Goal: Contribute content: Add original content to the website for others to see

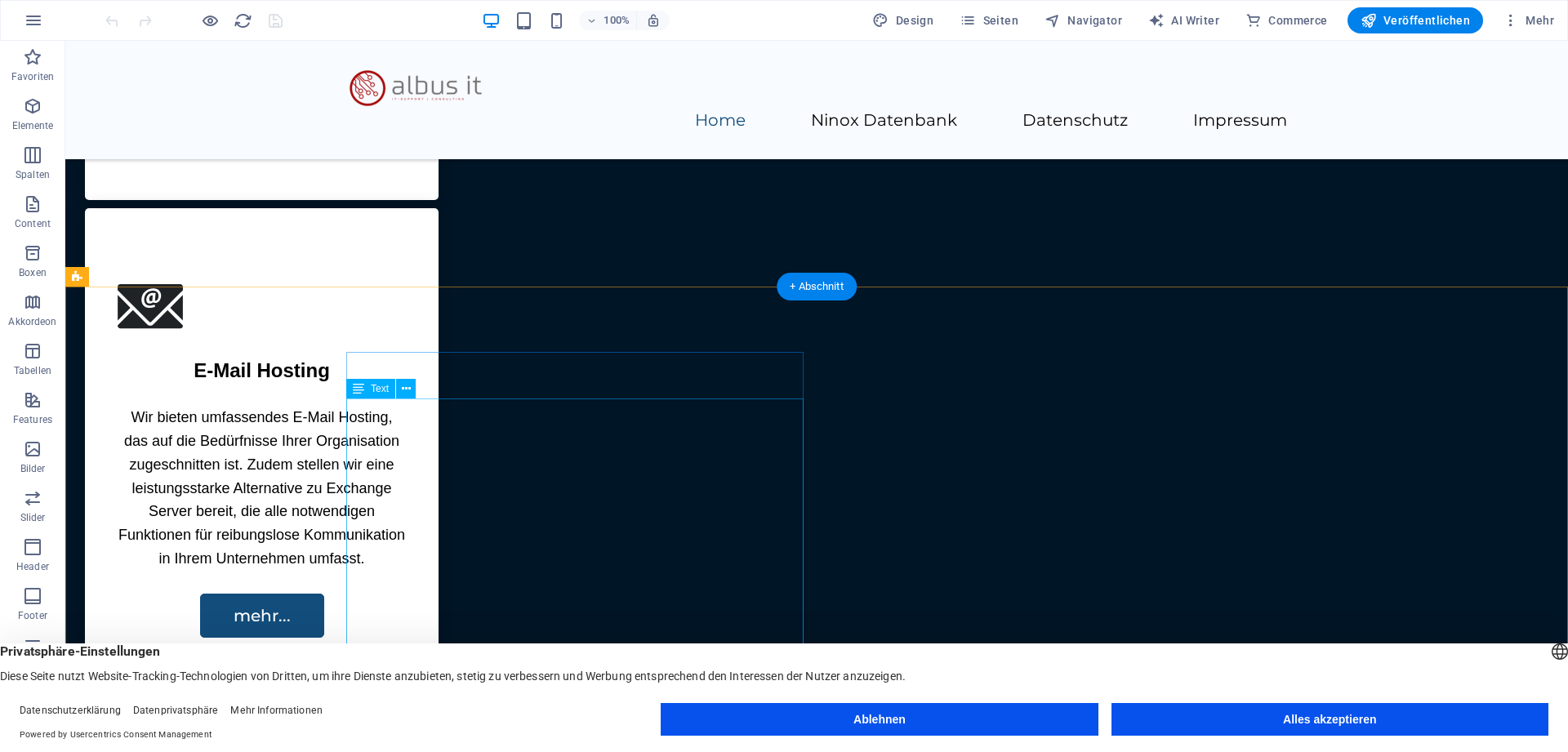
scroll to position [2082, 0]
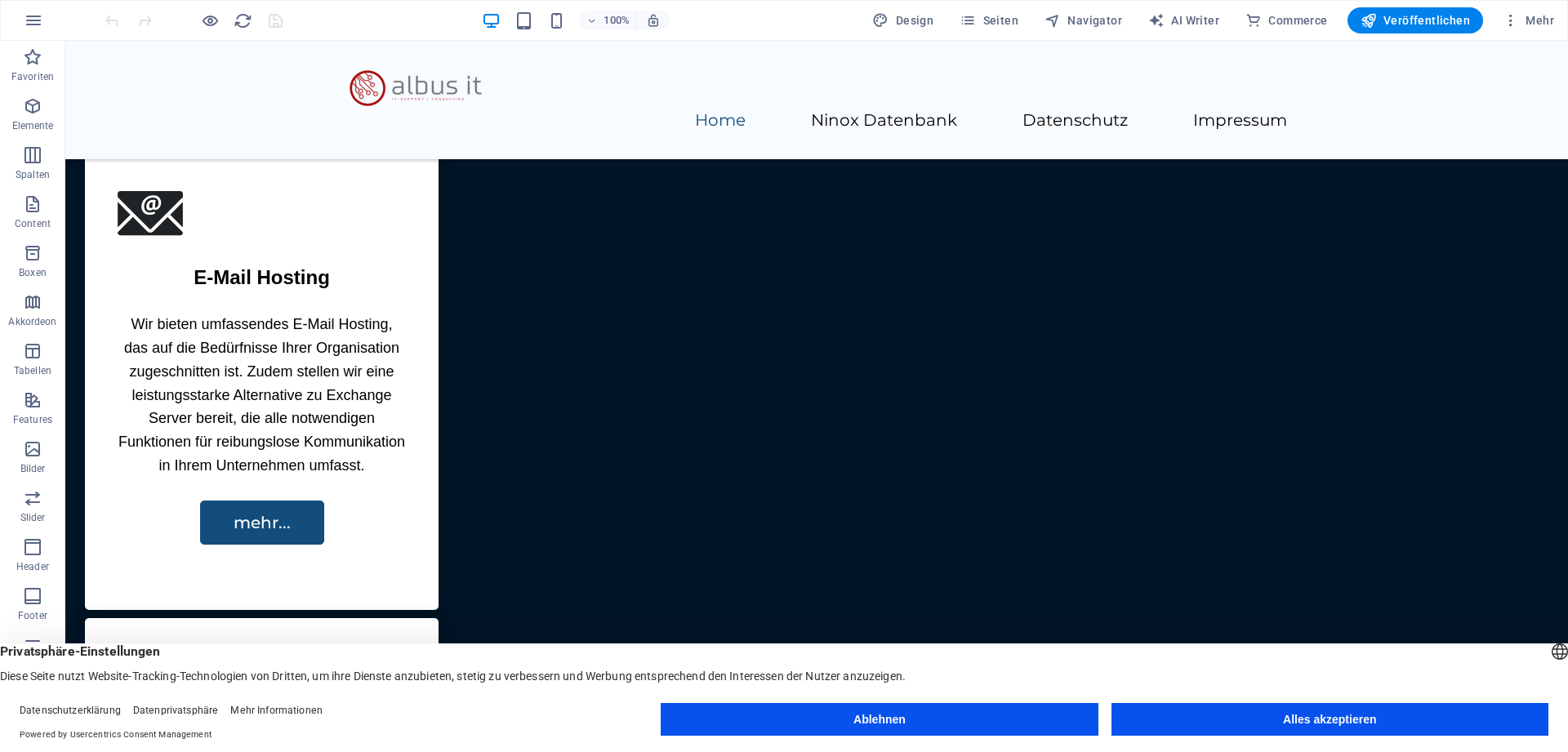
click at [1334, 726] on button "Alles akzeptieren" at bounding box center [1330, 719] width 437 height 33
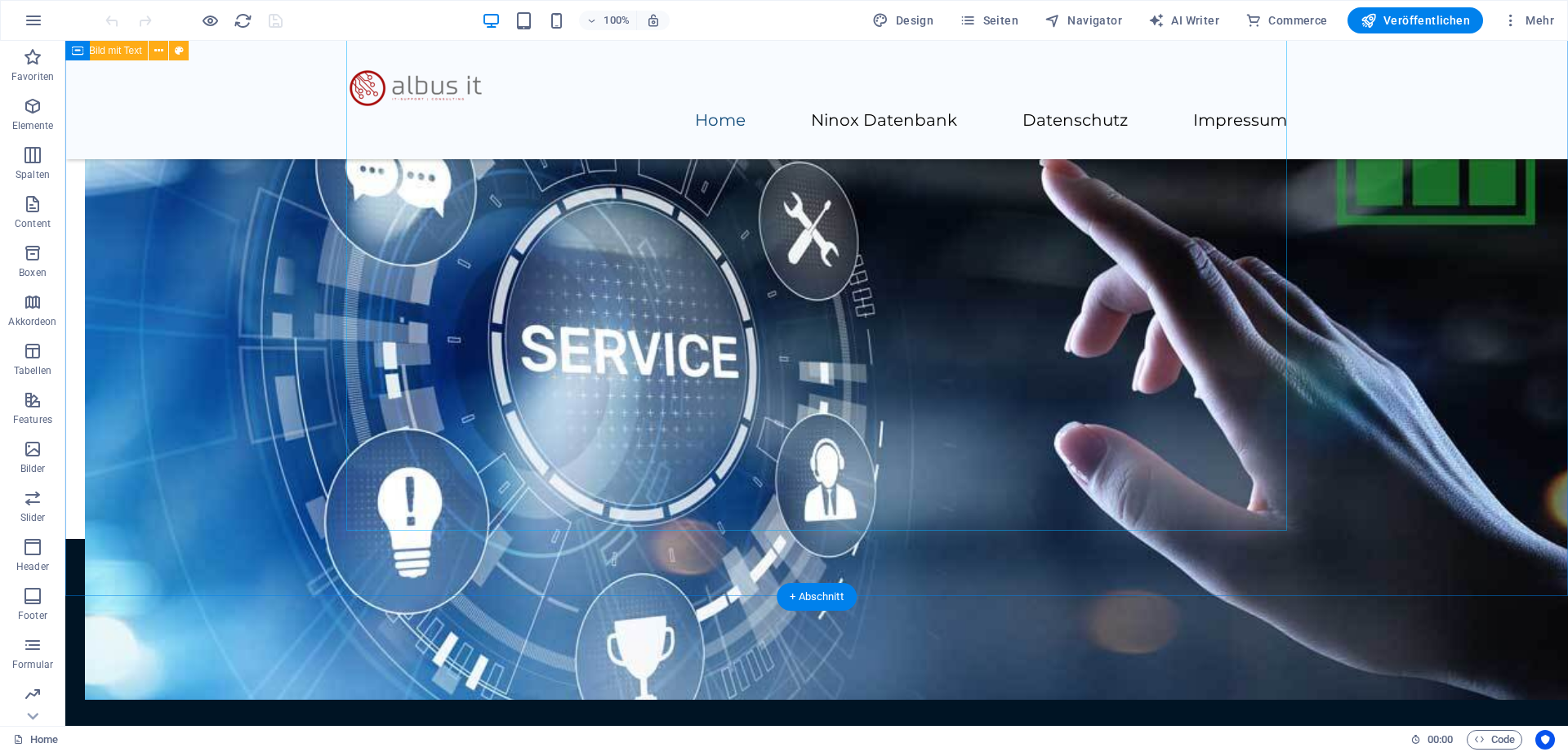
scroll to position [4085, 0]
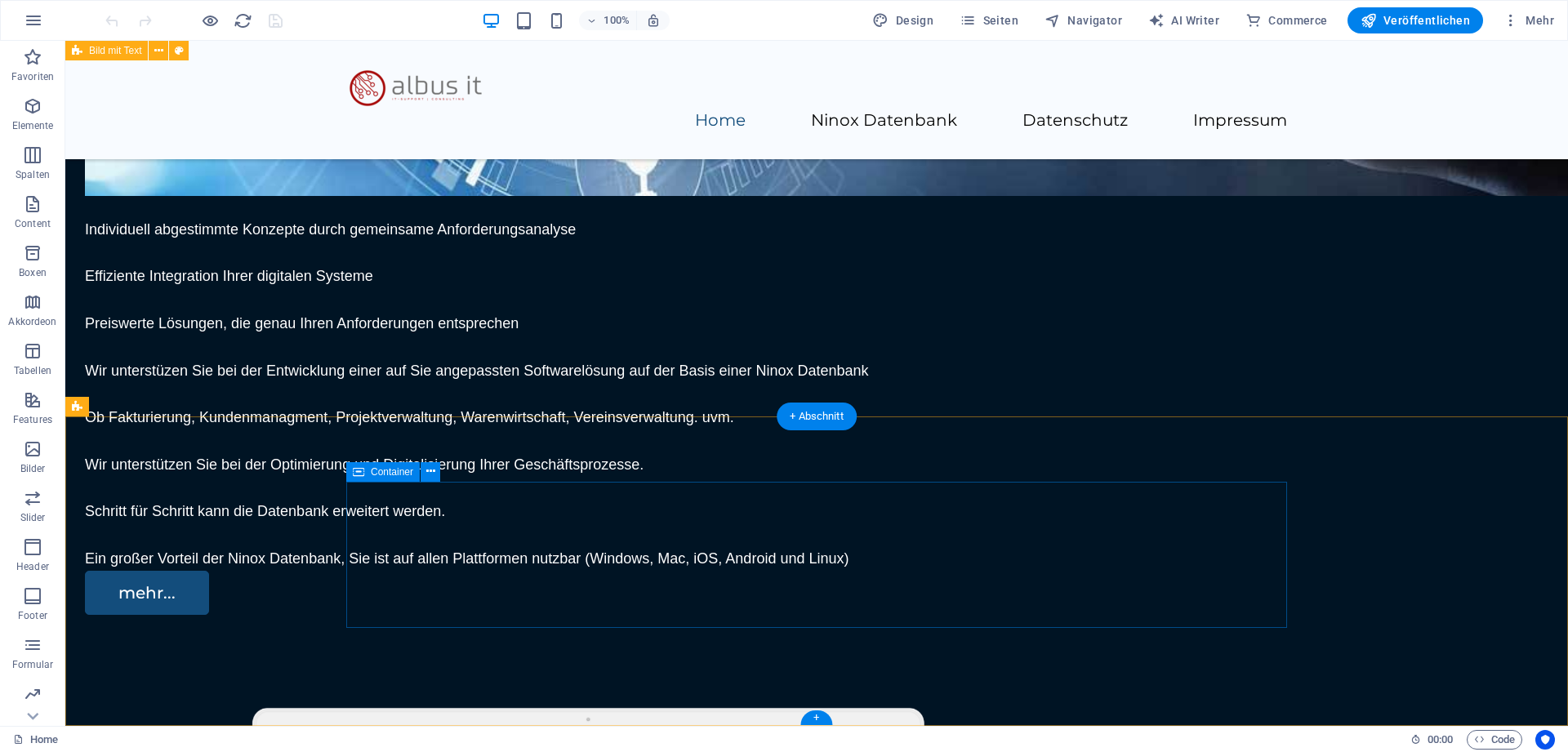
click at [812, 715] on div "+" at bounding box center [816, 717] width 32 height 15
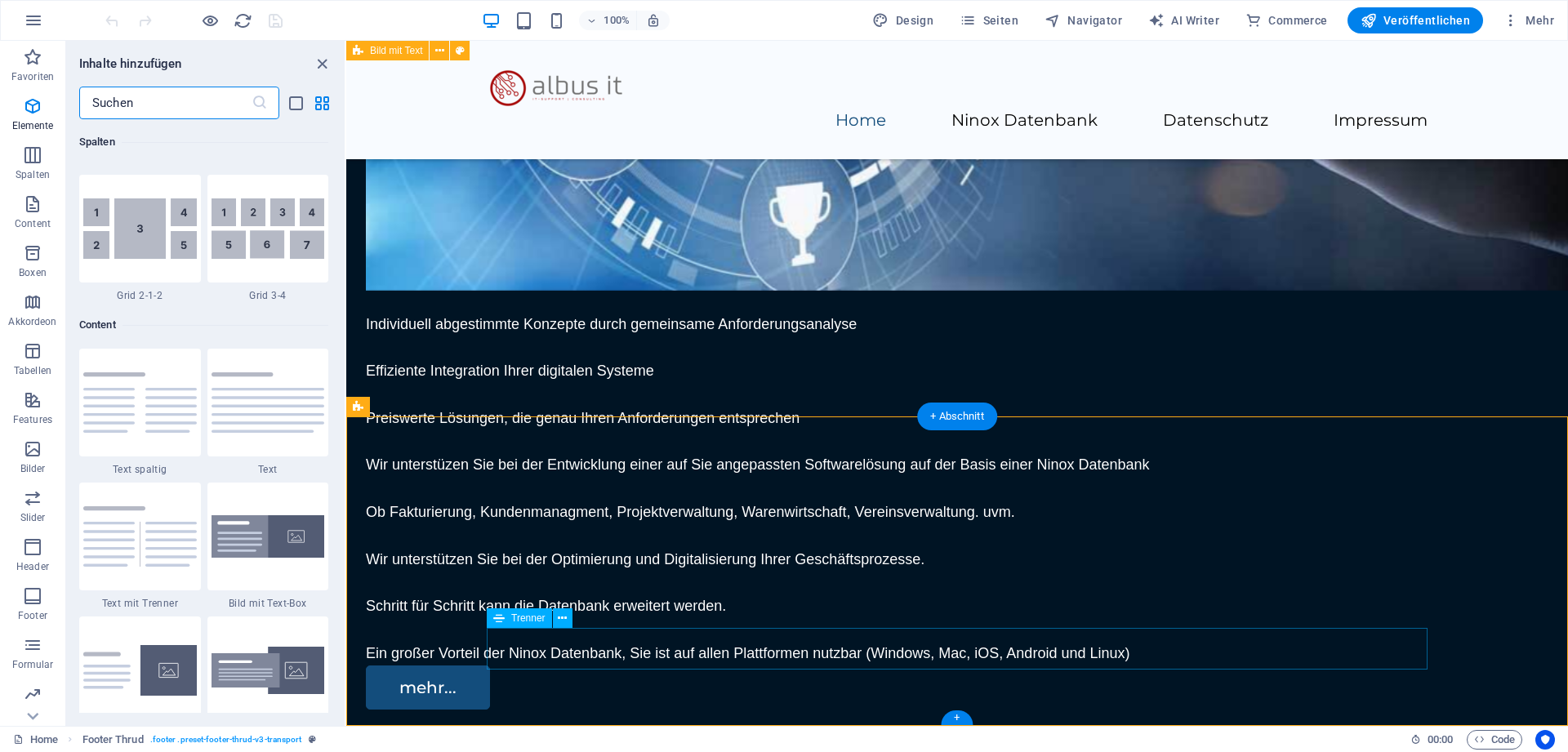
scroll to position [2857, 0]
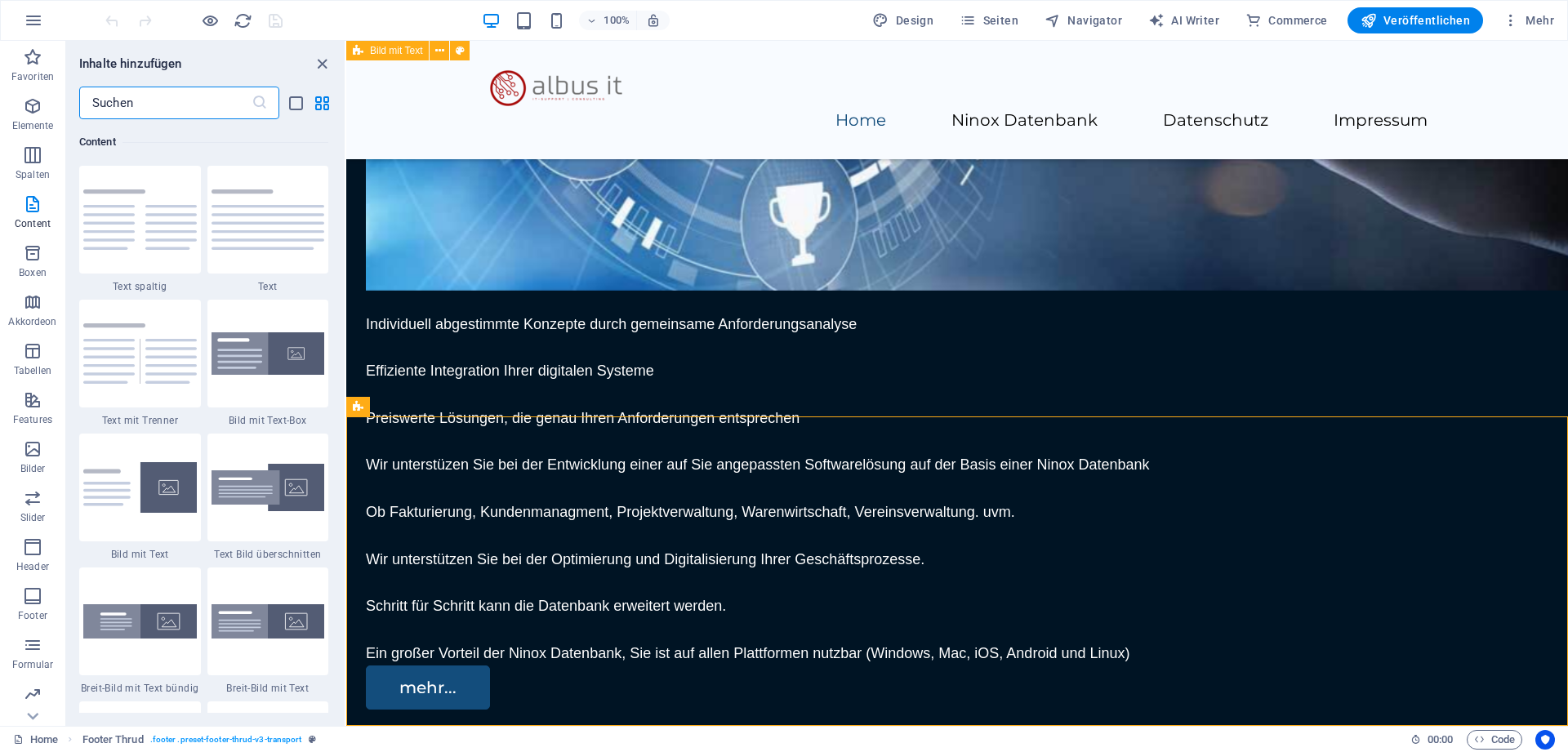
click at [127, 108] on input "text" at bounding box center [166, 103] width 172 height 33
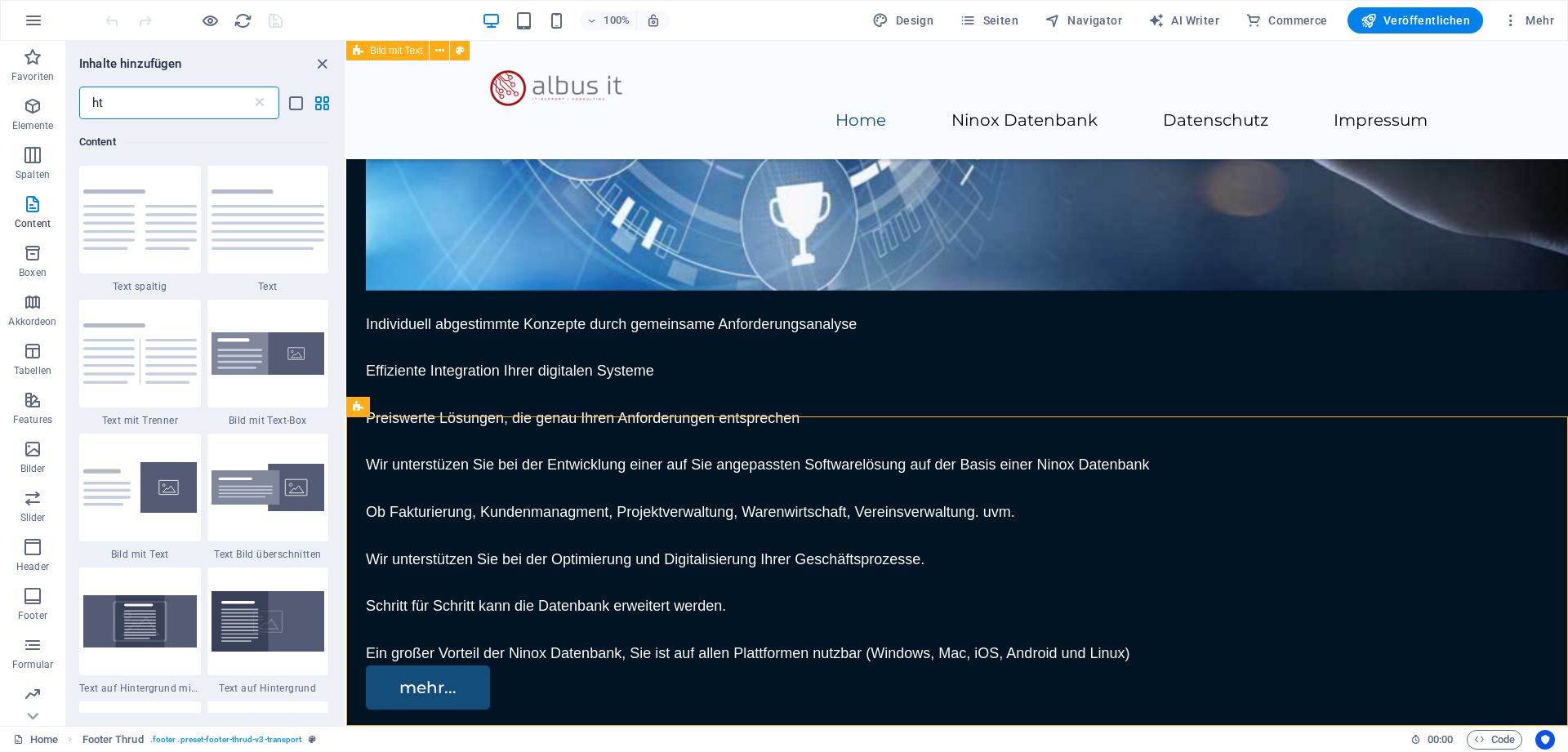
scroll to position [0, 0]
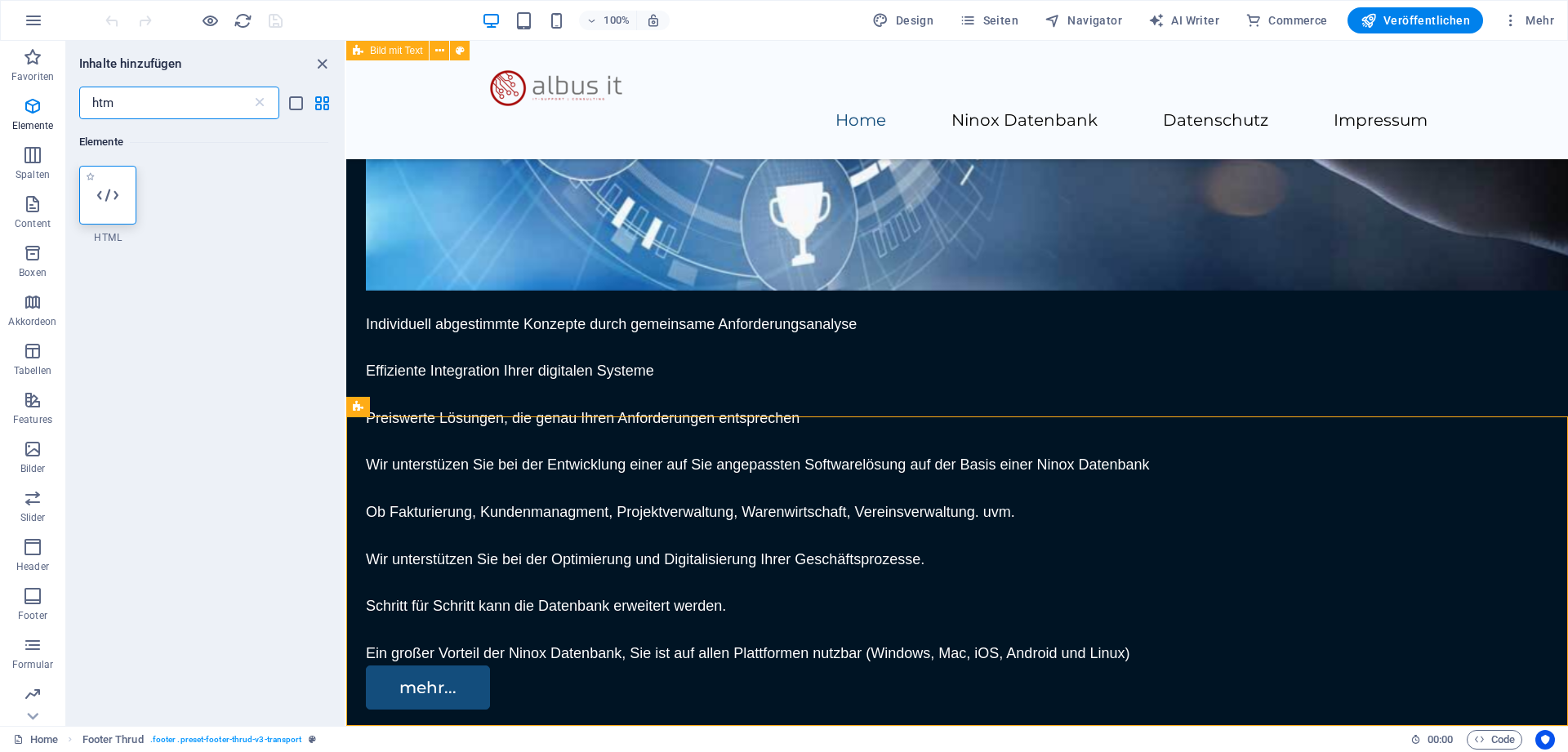
type input "htm"
click at [117, 208] on div at bounding box center [108, 195] width 57 height 59
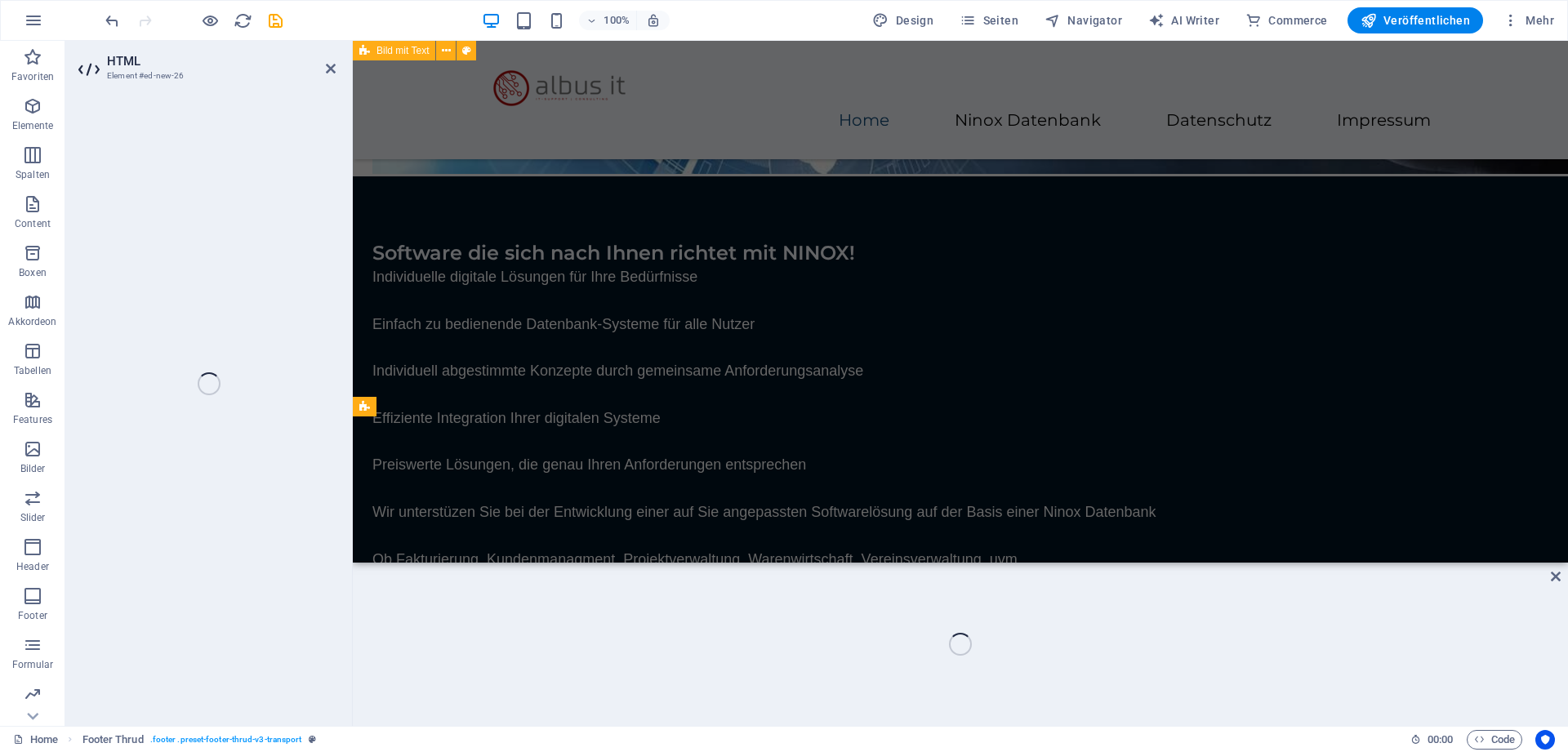
scroll to position [4132, 0]
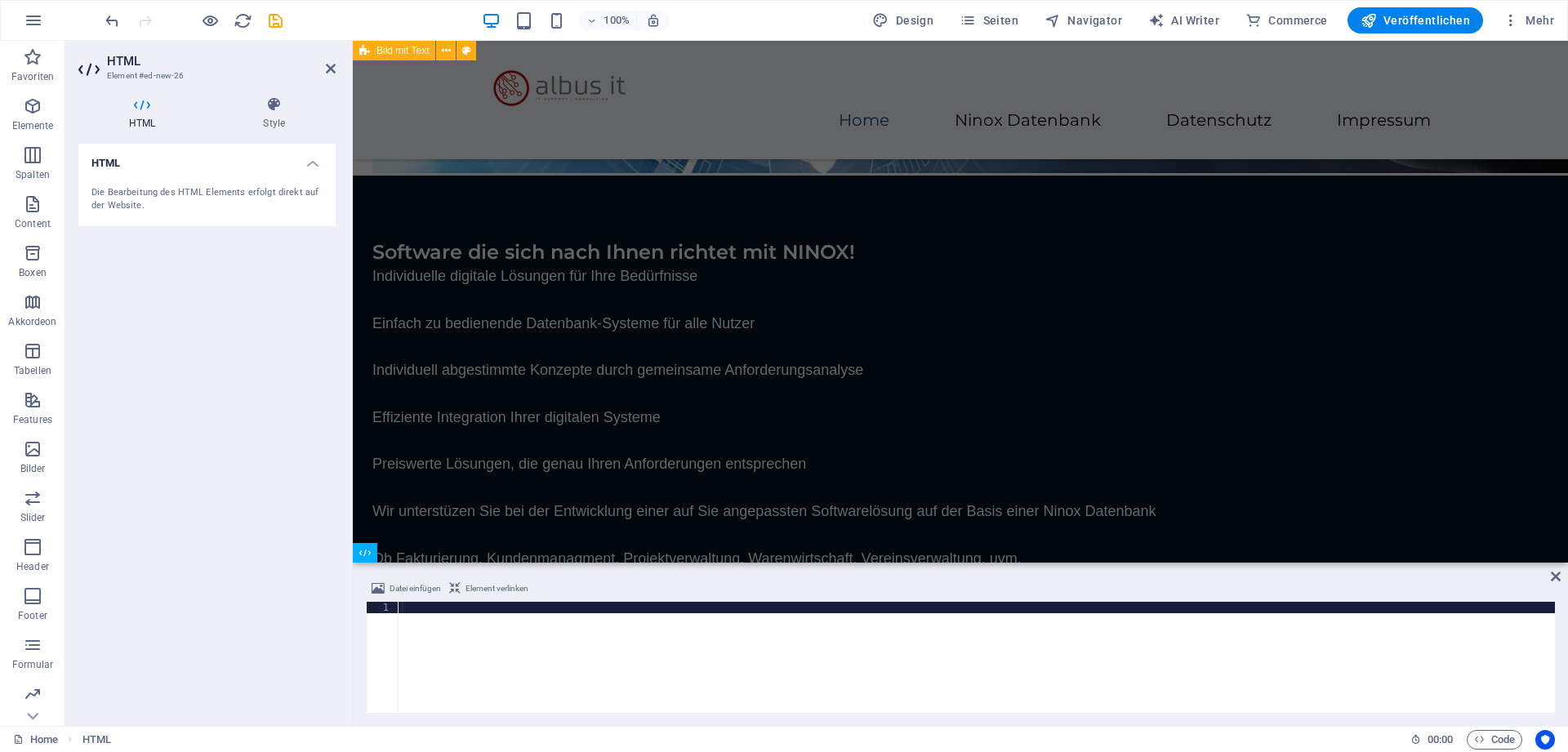
click at [461, 622] on div at bounding box center [976, 669] width 1156 height 134
click at [470, 606] on div at bounding box center [976, 669] width 1156 height 134
type textarea "<a href="[URL][DOMAIN_NAME][DOMAIN_NAME]" title="pcvisit Kunden-Modul pcvisit s…"
click at [1553, 577] on icon at bounding box center [1555, 576] width 10 height 13
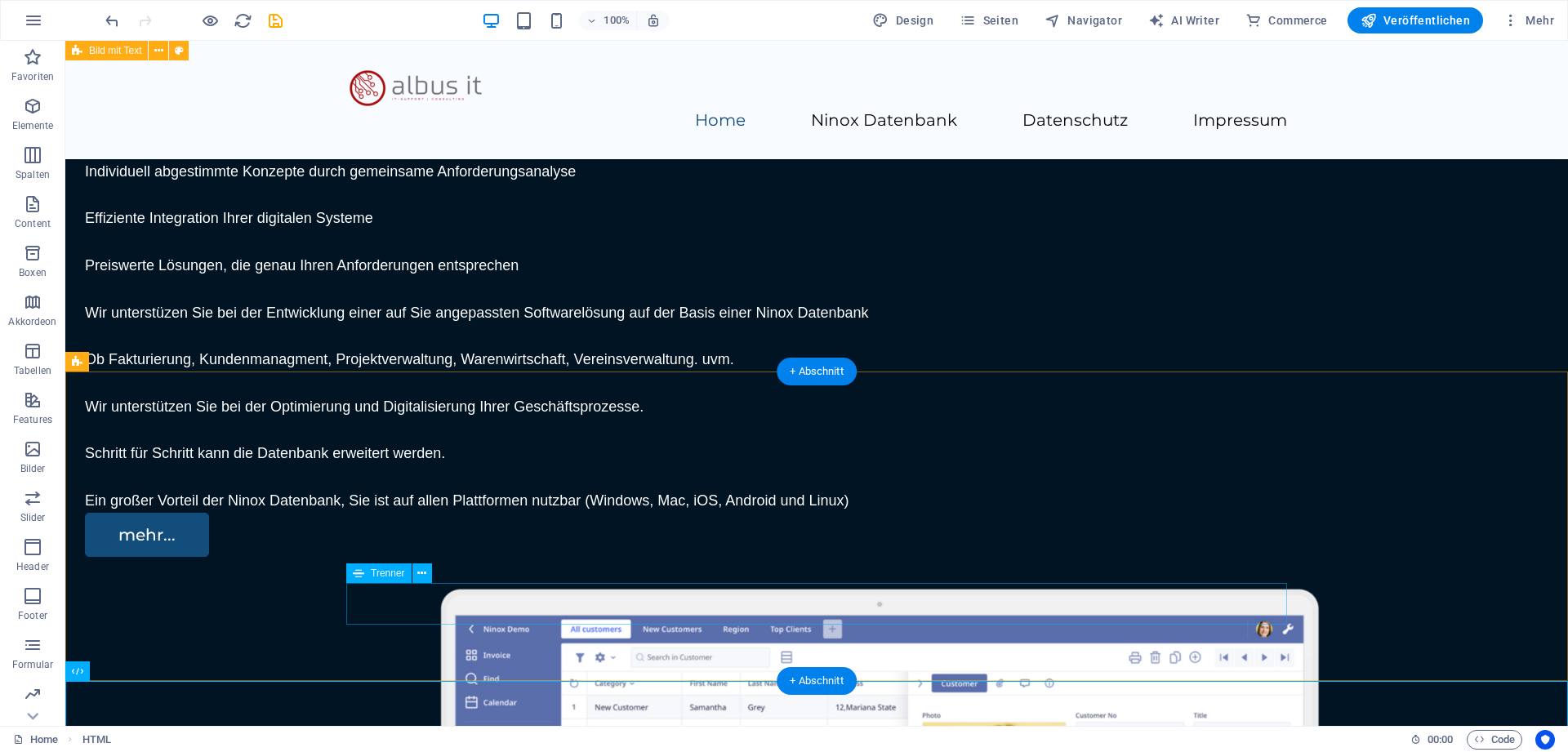
scroll to position [4162, 0]
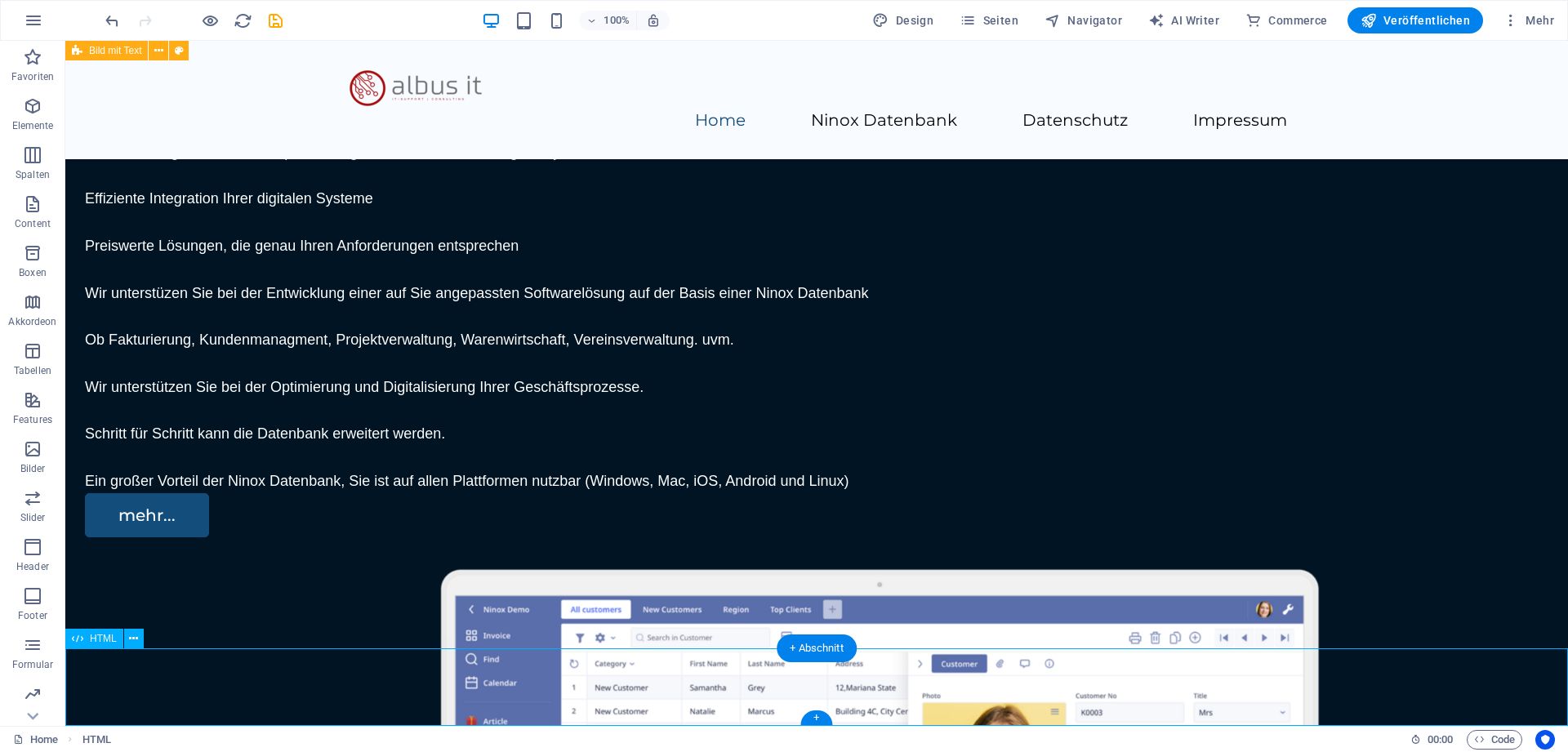
drag, startPoint x: 144, startPoint y: 668, endPoint x: 150, endPoint y: 674, distance: 8.5
drag, startPoint x: 162, startPoint y: 680, endPoint x: 1071, endPoint y: 423, distance: 944.6
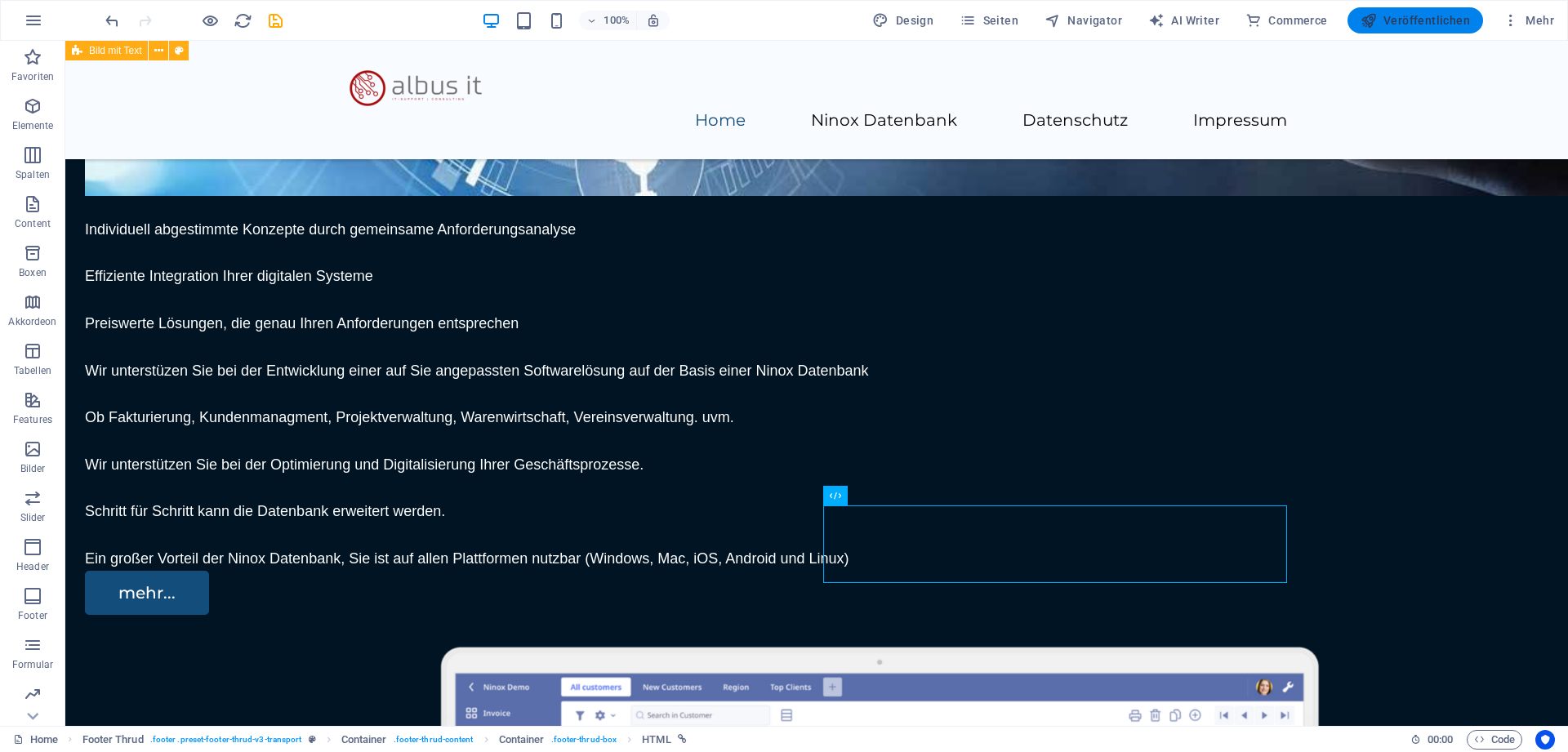
click at [1399, 21] on span "Veröffentlichen" at bounding box center [1415, 20] width 110 height 16
